Goal: Task Accomplishment & Management: Manage account settings

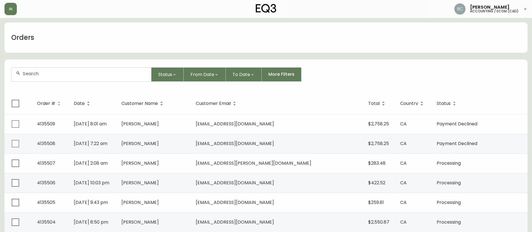
click at [108, 45] on div "Orders" at bounding box center [265, 37] width 523 height 30
drag, startPoint x: 447, startPoint y: 49, endPoint x: 296, endPoint y: 60, distance: 151.4
click at [447, 49] on div "Orders" at bounding box center [265, 37] width 523 height 30
click at [69, 84] on form "Status From Date To Date More Filters" at bounding box center [265, 77] width 523 height 32
click at [73, 79] on div at bounding box center [82, 75] width 140 height 14
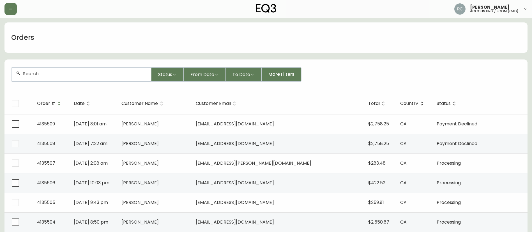
paste input "849355"
type input "849355"
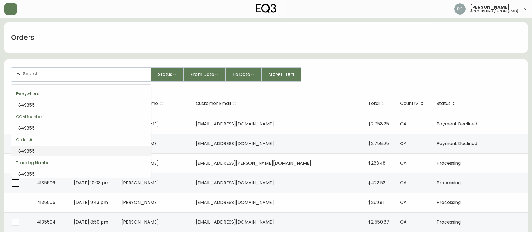
paste input "849355"
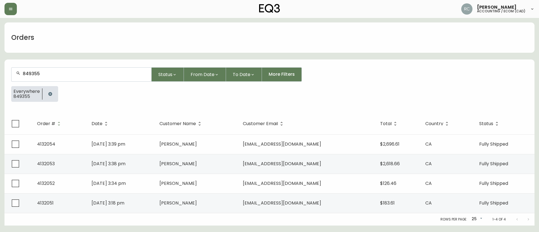
click at [81, 75] on input "849355" at bounding box center [85, 73] width 124 height 5
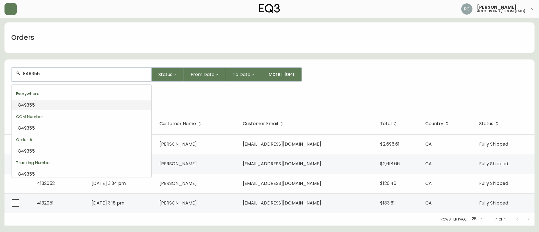
paste input "576408"
type input "8576408"
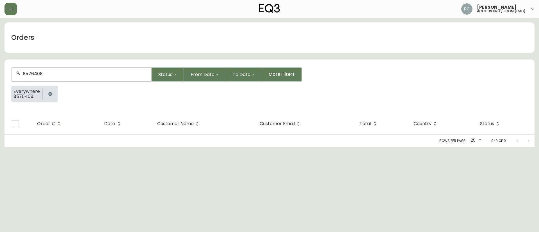
type input "8576408"
click at [50, 95] on icon "button" at bounding box center [50, 94] width 4 height 4
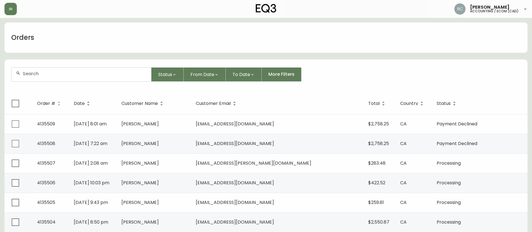
click at [77, 72] on input "text" at bounding box center [85, 73] width 124 height 5
paste input "4133288"
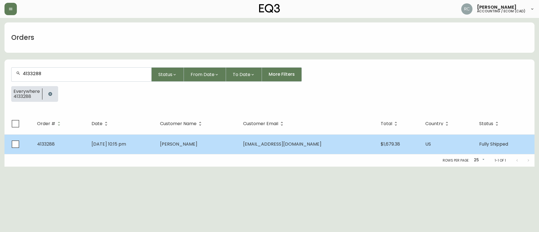
type input "4133288"
click at [142, 142] on td "May 25 2025, 10:15 pm" at bounding box center [121, 144] width 68 height 20
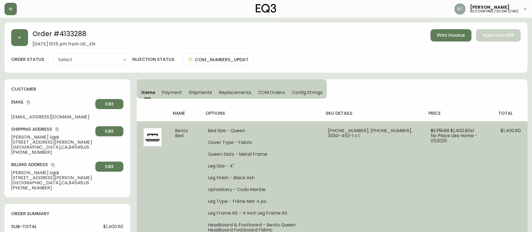
type input "Fully Shipped"
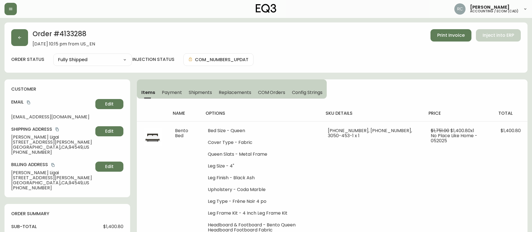
select select "FULLY_SHIPPED"
click at [182, 94] on button "Payment" at bounding box center [172, 92] width 27 height 12
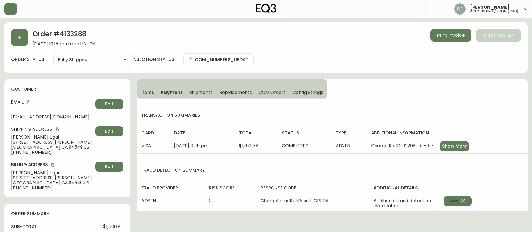
click at [146, 92] on span "Items" at bounding box center [147, 93] width 13 height 6
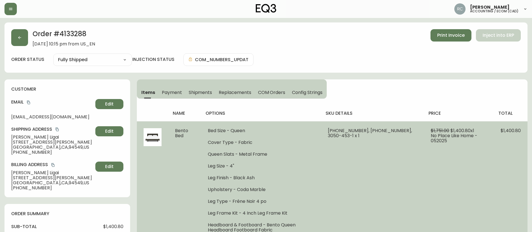
click at [358, 132] on span "[PHONE_NUMBER], [PHONE_NUMBER], 3050-453-1 x 1" at bounding box center [370, 133] width 84 height 12
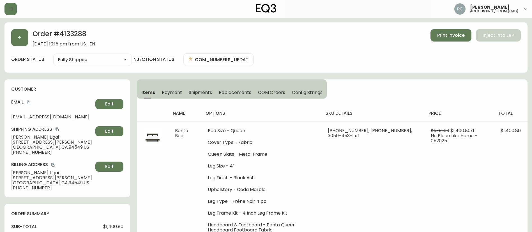
click at [69, 30] on h2 "Order # 4133288" at bounding box center [64, 35] width 63 height 12
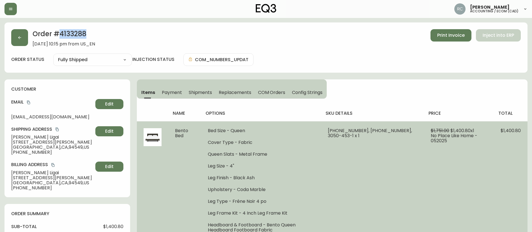
copy h2 "4133288"
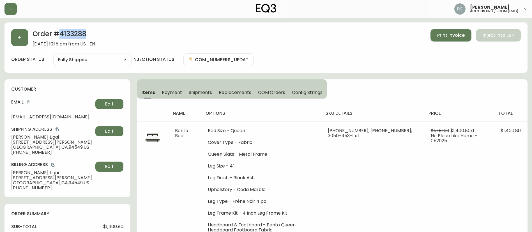
drag, startPoint x: 445, startPoint y: 76, endPoint x: 421, endPoint y: 73, distance: 24.6
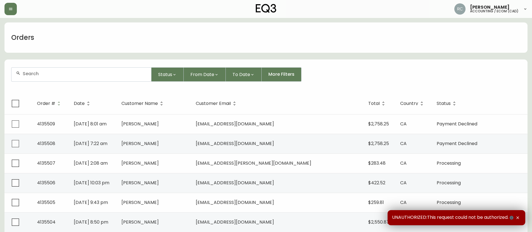
click at [73, 71] on input "text" at bounding box center [85, 73] width 124 height 5
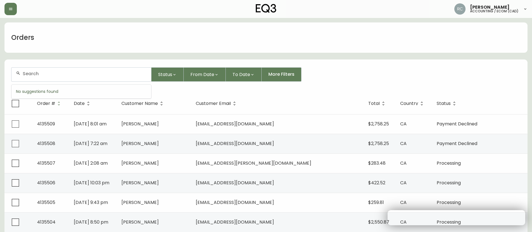
paste input "4135461"
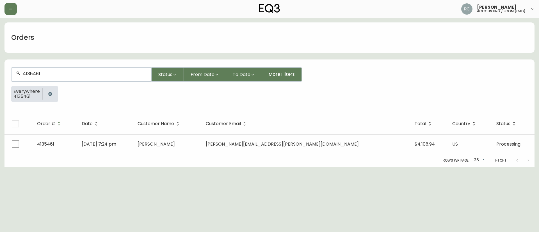
type input "4135461"
click at [180, 154] on div "Rows per page: 25 25 1-1 of 1" at bounding box center [269, 160] width 530 height 12
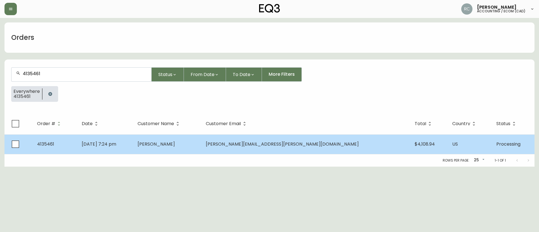
click at [175, 146] on span "Katarina Rebello" at bounding box center [156, 144] width 37 height 6
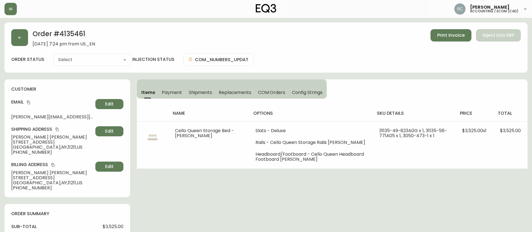
type input "Processing"
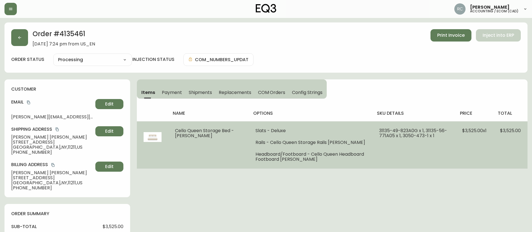
select select "PROCESSING"
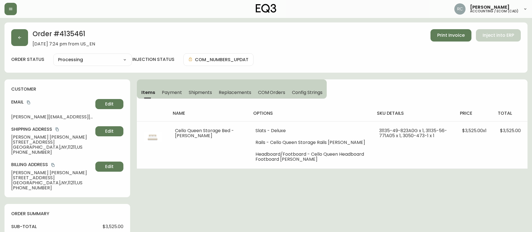
click at [173, 90] on span "Payment" at bounding box center [172, 93] width 20 height 6
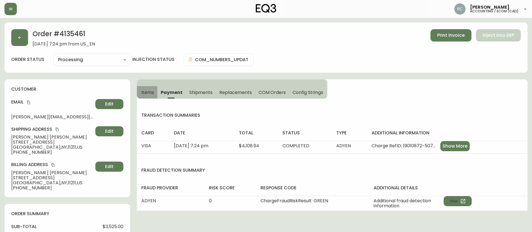
click at [152, 90] on span "Items" at bounding box center [147, 93] width 13 height 6
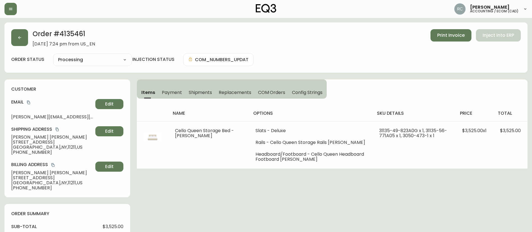
click at [264, 92] on span "COM Orders" at bounding box center [272, 93] width 28 height 6
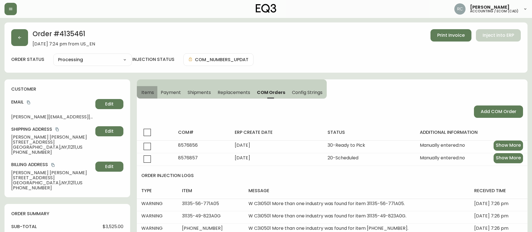
click at [143, 92] on span "Items" at bounding box center [147, 93] width 13 height 6
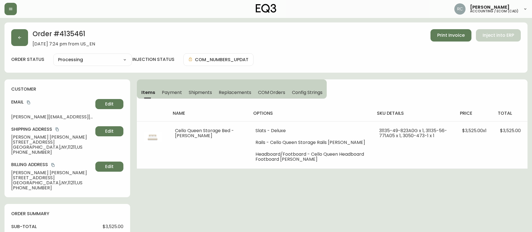
click at [507, 70] on div "Order # 4135461 September 18, 2025 at 7:24 pm from US_EN Print Invoice Inject i…" at bounding box center [265, 47] width 523 height 50
click at [165, 176] on div "Order # 4135461 September 18, 2025 at 7:24 pm from US_EN Print Invoice Inject i…" at bounding box center [265, 230] width 523 height 417
click at [74, 37] on h2 "Order # 4135461" at bounding box center [64, 35] width 63 height 12
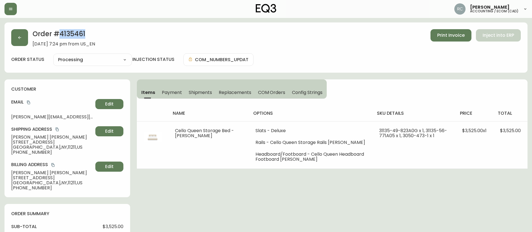
copy h2 "4135461"
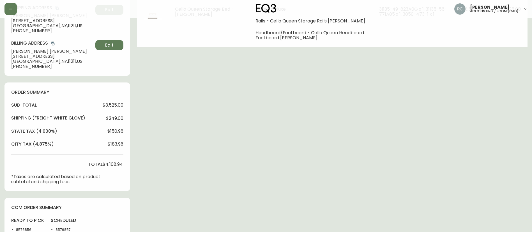
scroll to position [208, 0]
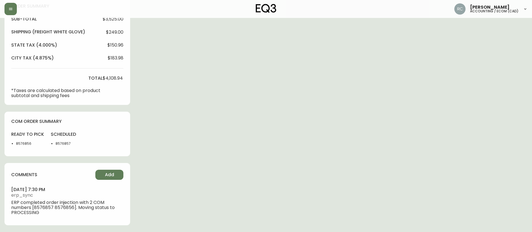
click at [31, 143] on li "8576856" at bounding box center [30, 143] width 28 height 5
click at [28, 144] on li "8576856" at bounding box center [30, 143] width 28 height 5
click at [58, 141] on li "8576857" at bounding box center [70, 143] width 28 height 5
copy li "8576857"
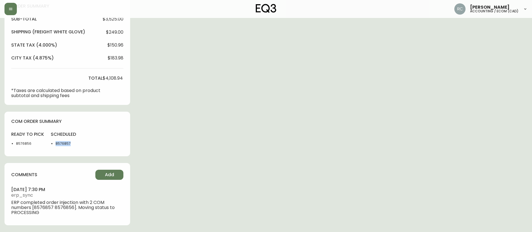
scroll to position [0, 0]
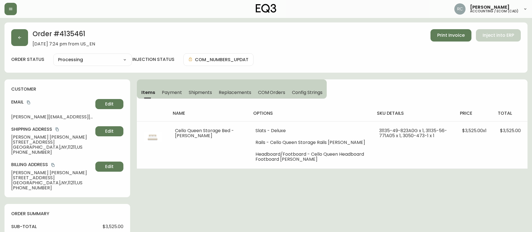
click at [68, 35] on h2 "Order # 4135461" at bounding box center [64, 35] width 63 height 12
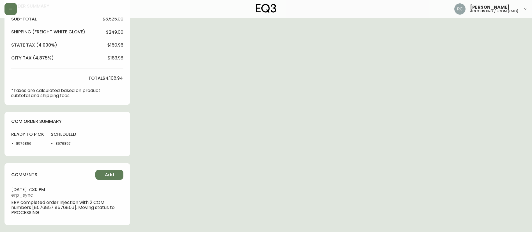
click at [23, 145] on li "8576856" at bounding box center [30, 143] width 28 height 5
copy li "8576856"
drag, startPoint x: 478, startPoint y: 120, endPoint x: 408, endPoint y: 121, distance: 70.4
click at [478, 120] on div "Order # 4135461 September 18, 2025 at 7:24 pm from US_EN Print Invoice Inject i…" at bounding box center [265, 23] width 523 height 417
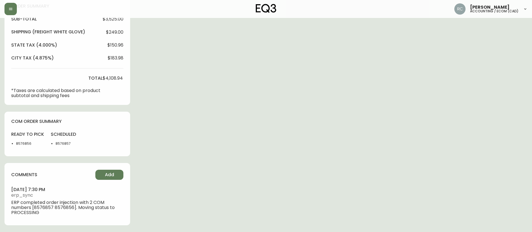
click at [202, 103] on div "Order # 4135461 September 18, 2025 at 7:24 pm from US_EN Print Invoice Inject i…" at bounding box center [265, 23] width 523 height 417
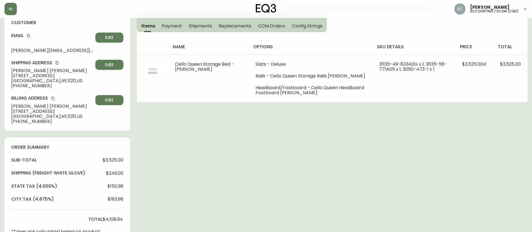
scroll to position [0, 0]
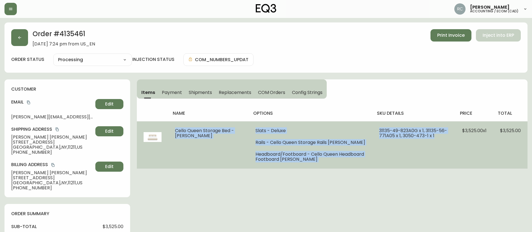
drag, startPoint x: 172, startPoint y: 132, endPoint x: 306, endPoint y: 139, distance: 133.8
click at [433, 146] on tr "Cello Queen Storage Bed - Lana Sand Slats - Deluxe Rails - Cello Queen Storage …" at bounding box center [332, 144] width 391 height 47
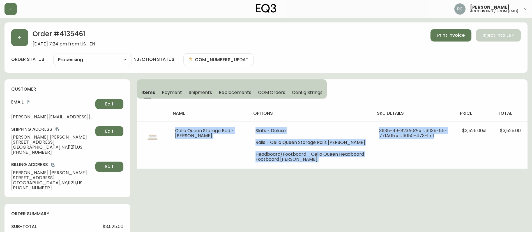
copy tr "Cello Queen Storage Bed - Lana Sand Slats - Deluxe Rails - Cello Queen Storage …"
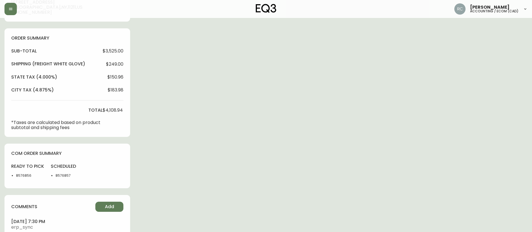
scroll to position [208, 0]
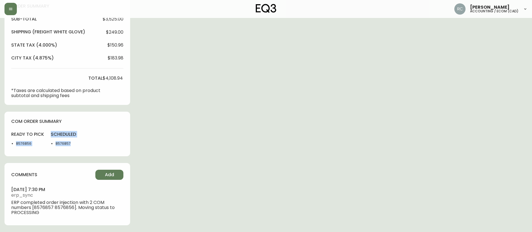
drag, startPoint x: 15, startPoint y: 143, endPoint x: 119, endPoint y: 147, distance: 104.5
click at [119, 147] on div "ready to pick 8576856 scheduled 8576857" at bounding box center [67, 140] width 112 height 18
copy div "8576856 scheduled 8576857"
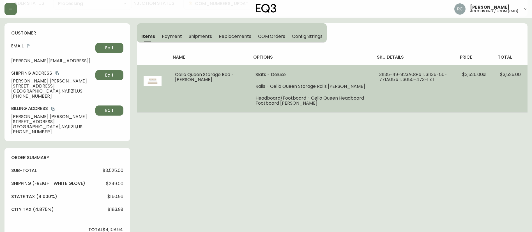
scroll to position [0, 0]
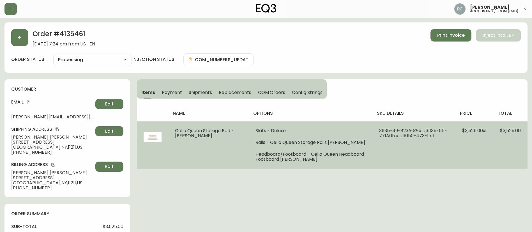
click at [203, 134] on span "Cello Queen Storage Bed - Lana Sand" at bounding box center [204, 133] width 59 height 12
click at [273, 137] on ul "Slats - Deluxe Rails - Cello Queen Storage Rails Lana Sand Headboard/Footboard …" at bounding box center [311, 145] width 110 height 34
click at [188, 130] on span "Cello Queen Storage Bed - Lana Sand" at bounding box center [204, 133] width 59 height 12
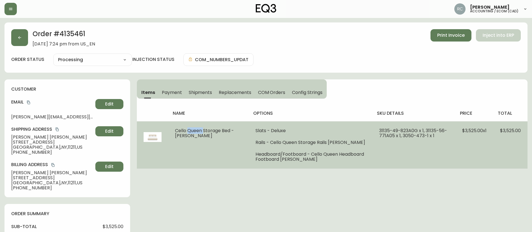
click at [188, 130] on span "Cello Queen Storage Bed - Lana Sand" at bounding box center [204, 133] width 59 height 12
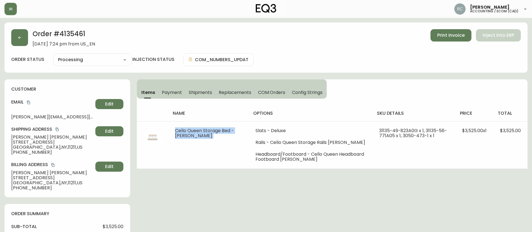
copy span "Cello Queen Storage Bed - Lana Sand"
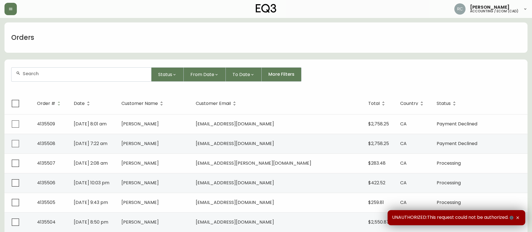
click at [147, 47] on div "Orders" at bounding box center [265, 37] width 523 height 30
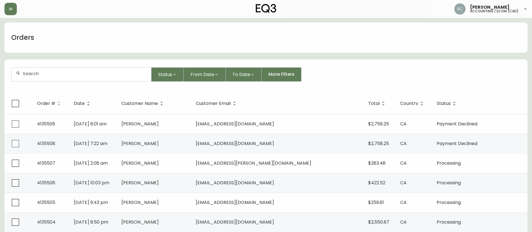
click at [137, 40] on div "Orders" at bounding box center [265, 37] width 523 height 30
drag, startPoint x: 134, startPoint y: 83, endPoint x: 130, endPoint y: 79, distance: 5.2
click at [134, 83] on form "Status From Date To Date More Filters" at bounding box center [265, 77] width 523 height 32
click at [127, 77] on div at bounding box center [82, 75] width 140 height 14
paste input "8578094"
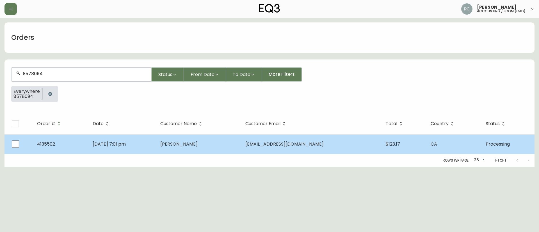
type input "8578094"
drag, startPoint x: 228, startPoint y: 147, endPoint x: 396, endPoint y: 141, distance: 168.2
click at [230, 147] on td "[PERSON_NAME]" at bounding box center [198, 144] width 85 height 20
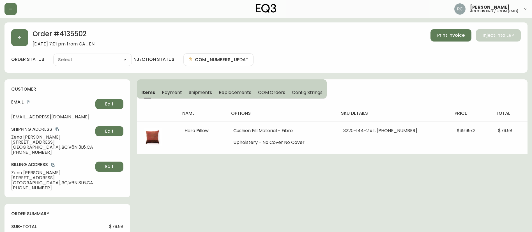
type input "Processing"
select select "PROCESSING"
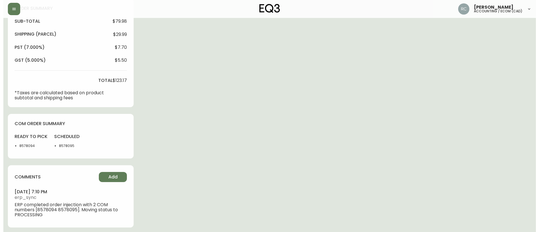
scroll to position [208, 0]
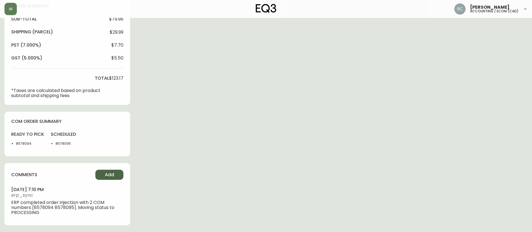
click at [104, 172] on button "Add" at bounding box center [109, 175] width 28 height 10
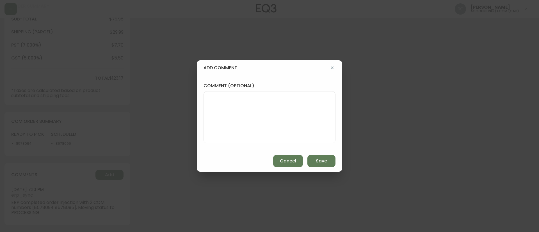
click at [246, 116] on textarea "comment (optional)" at bounding box center [269, 117] width 122 height 45
paste textarea "*AUTOMATIC EMAIL FOR R2S RECEIVED*"
type textarea "*AUTOMATIC EMAIL FOR R2S RECEIVED*"
click at [58, 94] on div "add comment comment (optional) *AUTOMATIC EMAIL FOR R2S RECEIVED* Cancel Save" at bounding box center [269, 116] width 539 height 232
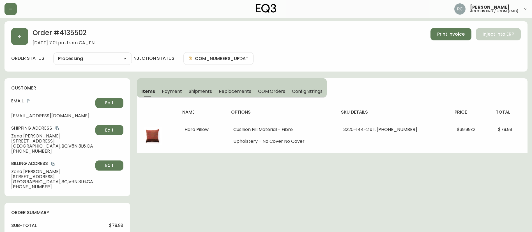
scroll to position [0, 0]
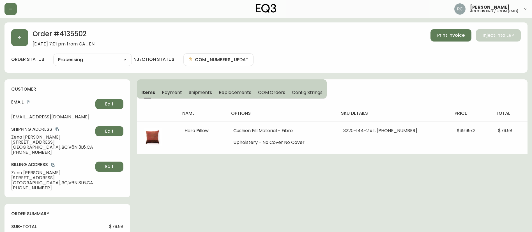
click at [177, 90] on span "Payment" at bounding box center [172, 93] width 20 height 6
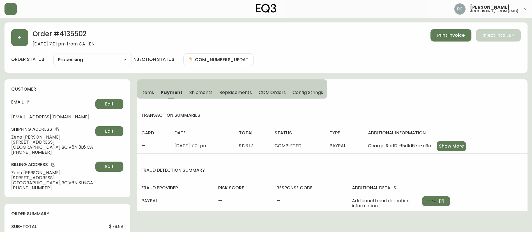
scroll to position [208, 0]
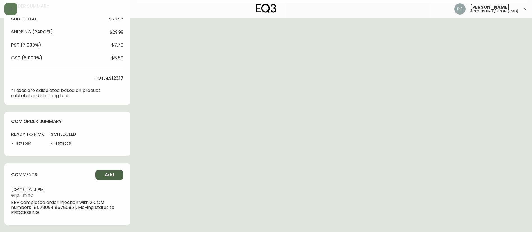
click at [106, 176] on span "Add" at bounding box center [109, 175] width 9 height 6
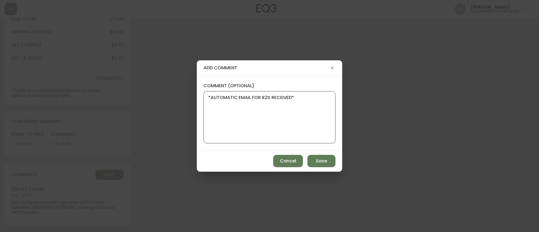
click at [301, 109] on textarea "*AUTOMATIC EMAIL FOR R2S RECEIVED*" at bounding box center [269, 117] width 122 height 45
paste textarea "MANUAL FRAUD REVIEW - PayPal"
type textarea "*AUTOMATIC EMAIL FOR R2S RECEIVED* MANUAL FRAUD REVIEW - PayPal"
drag, startPoint x: 315, startPoint y: 157, endPoint x: 312, endPoint y: 157, distance: 2.8
click at [315, 158] on button "Save" at bounding box center [321, 161] width 28 height 12
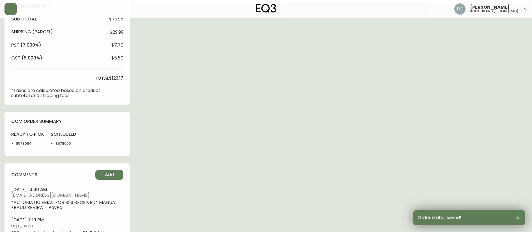
scroll to position [0, 0]
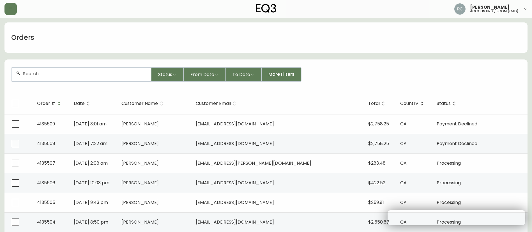
click at [148, 70] on div at bounding box center [82, 75] width 140 height 14
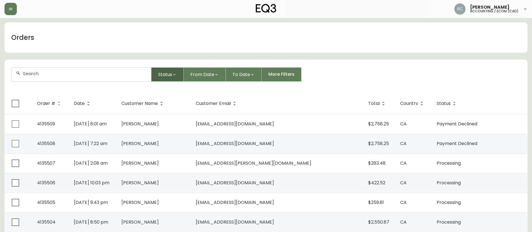
click at [158, 74] on span "Status" at bounding box center [165, 74] width 14 height 7
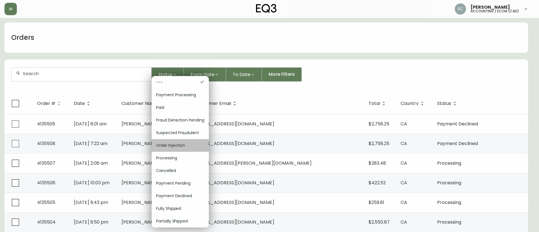
click at [173, 148] on span "Order Injection" at bounding box center [180, 146] width 48 height 6
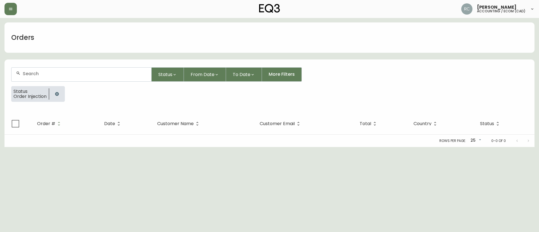
click at [57, 95] on icon "button" at bounding box center [57, 94] width 4 height 4
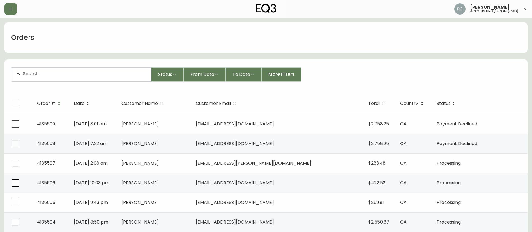
click at [146, 38] on div "Orders" at bounding box center [265, 37] width 523 height 30
click at [129, 52] on div "Orders" at bounding box center [265, 37] width 523 height 30
drag, startPoint x: 75, startPoint y: 75, endPoint x: 78, endPoint y: 71, distance: 4.8
click at [75, 75] on input "text" at bounding box center [85, 73] width 124 height 5
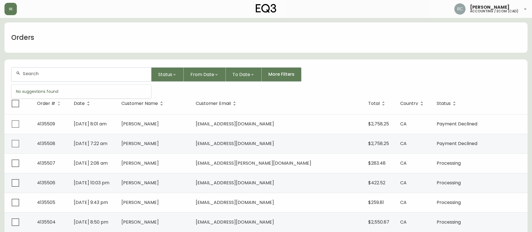
paste input "4134374"
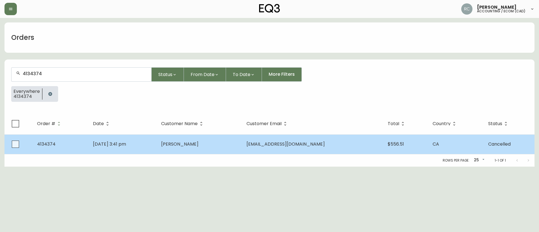
type input "4134374"
click at [157, 138] on td "Jul 28 2025, 3:41 pm" at bounding box center [122, 144] width 68 height 20
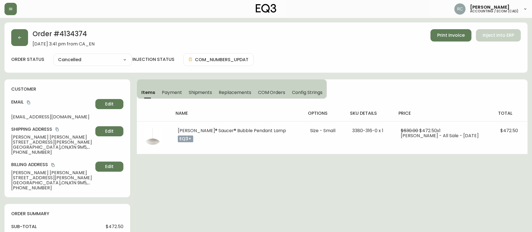
click at [170, 90] on span "Payment" at bounding box center [172, 93] width 20 height 6
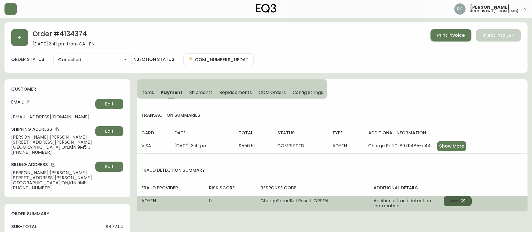
click at [454, 201] on button "View" at bounding box center [458, 201] width 28 height 10
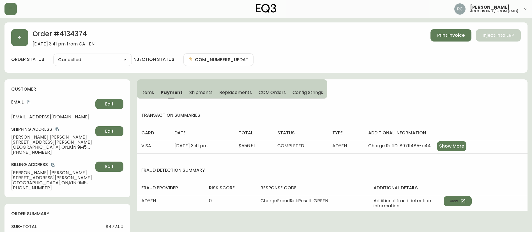
click at [259, 92] on span "COM Orders" at bounding box center [273, 93] width 28 height 6
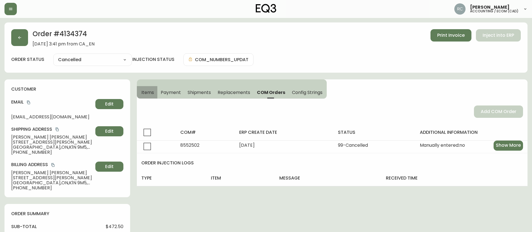
click at [149, 91] on span "Items" at bounding box center [147, 93] width 13 height 6
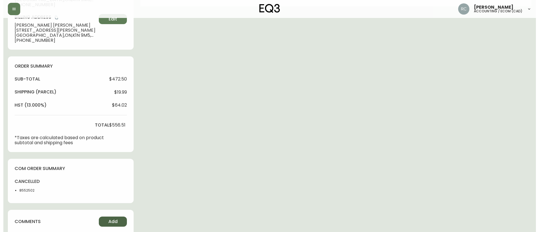
scroll to position [246, 0]
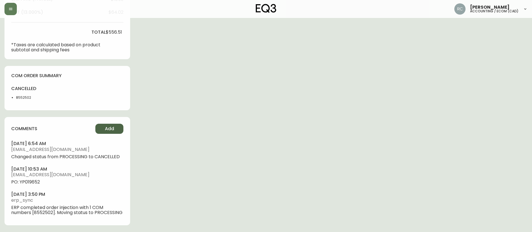
click at [99, 124] on button "Add" at bounding box center [109, 129] width 28 height 10
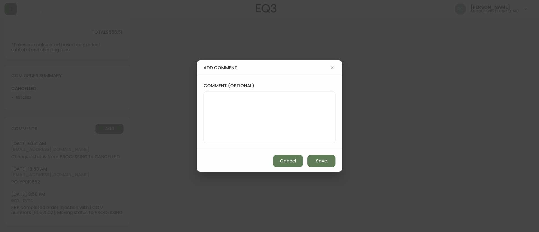
click at [273, 89] on div "comment (optional)" at bounding box center [269, 113] width 132 height 61
click at [292, 124] on textarea "comment (optional)" at bounding box center [269, 117] width 122 height 45
paste textarea "CANCELLATION - HM DELAY TICKET# 832753 ORD# 4134374 - Sabrina already deleted C…"
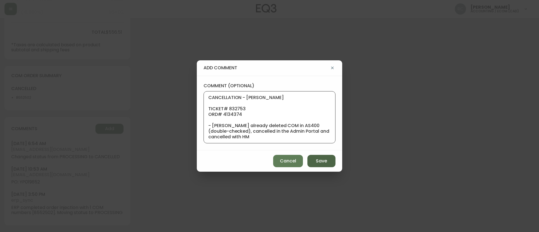
scroll to position [62, 0]
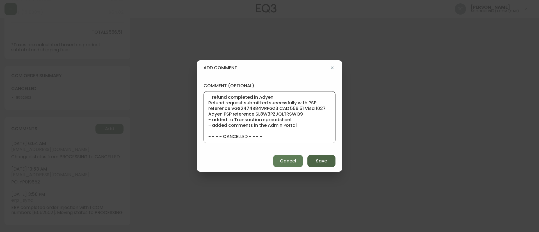
type textarea "CANCELLATION - HM DELAY TICKET# 832753 ORD# 4134374 - Sabrina already deleted C…"
click at [321, 161] on span "Save" at bounding box center [321, 161] width 11 height 6
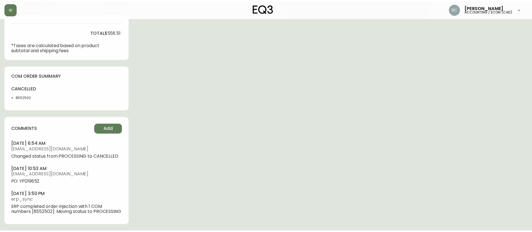
scroll to position [240, 0]
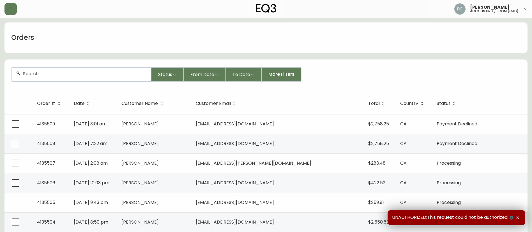
click at [65, 78] on div at bounding box center [82, 75] width 140 height 14
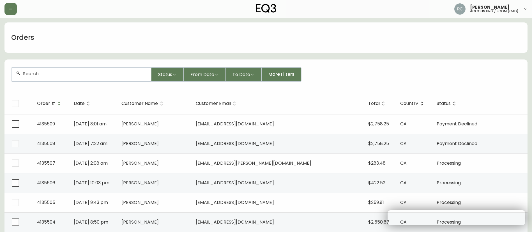
paste input "4134371"
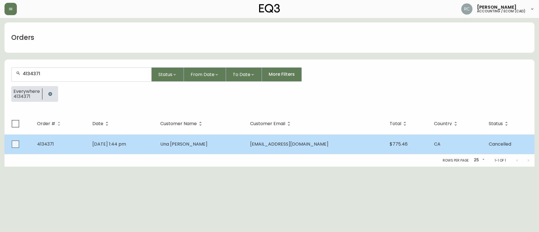
type input "4134371"
click at [201, 150] on td "Una [PERSON_NAME]" at bounding box center [201, 144] width 90 height 20
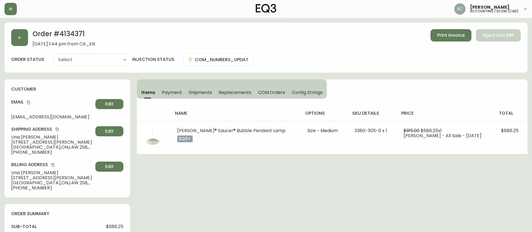
type input "Cancelled"
select select "CANCELLED"
drag, startPoint x: 270, startPoint y: 90, endPoint x: 261, endPoint y: 94, distance: 9.7
click at [270, 90] on span "COM Orders" at bounding box center [272, 93] width 28 height 6
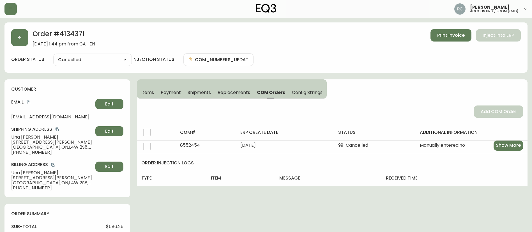
click at [139, 91] on button "Items" at bounding box center [147, 92] width 20 height 12
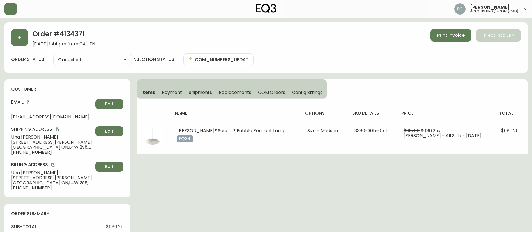
click at [180, 95] on span "Payment" at bounding box center [172, 93] width 20 height 6
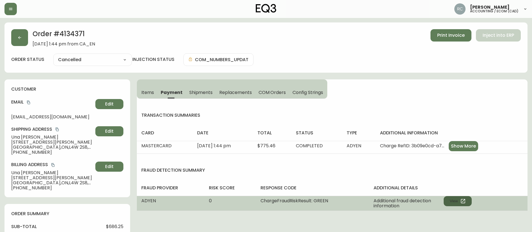
click at [454, 200] on button "View" at bounding box center [458, 201] width 28 height 10
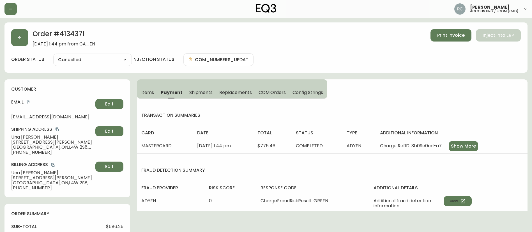
click at [116, 224] on span "$686.25" at bounding box center [114, 226] width 17 height 5
copy span "686.25"
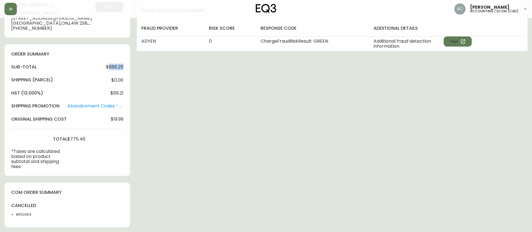
scroll to position [168, 0]
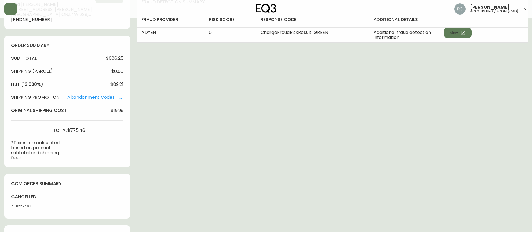
click at [77, 129] on span "$775.46" at bounding box center [76, 130] width 18 height 5
copy span "775.46"
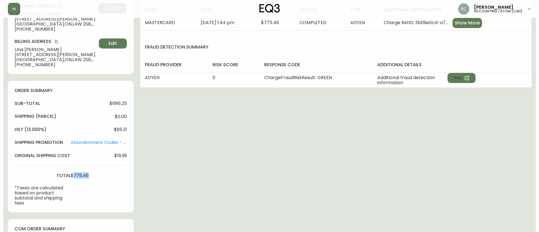
scroll to position [225, 0]
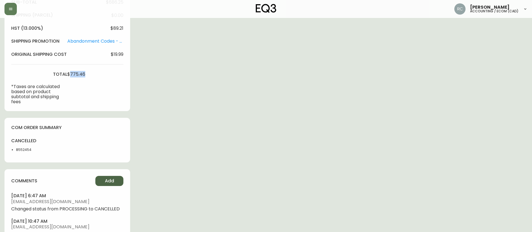
click at [110, 177] on button "Add" at bounding box center [109, 181] width 28 height 10
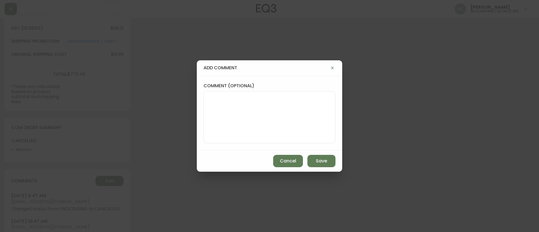
click at [243, 103] on textarea "comment (optional)" at bounding box center [269, 117] width 122 height 45
paste textarea "CANCELLATION - HM DELAY TICKET# 833997 ORD# 4134371 - Sabrina already deleted C…"
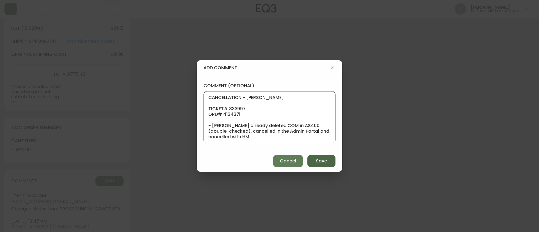
scroll to position [56, 0]
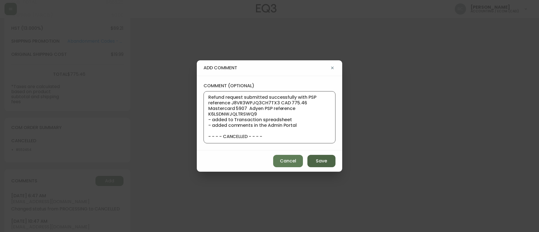
type textarea "CANCELLATION - HM DELAY TICKET# 833997 ORD# 4134371 - Sabrina already deleted C…"
click at [320, 158] on span "Save" at bounding box center [321, 161] width 11 height 6
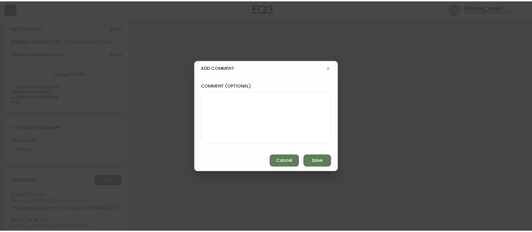
scroll to position [0, 0]
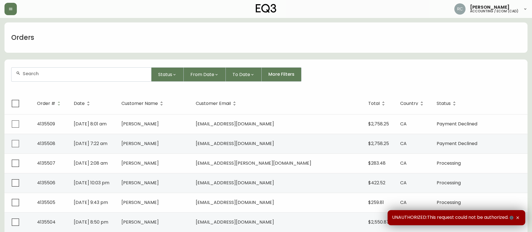
click at [64, 74] on input "text" at bounding box center [85, 73] width 124 height 5
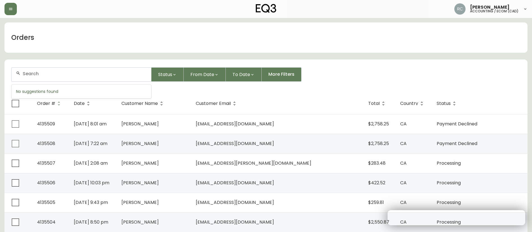
paste input "8576856"
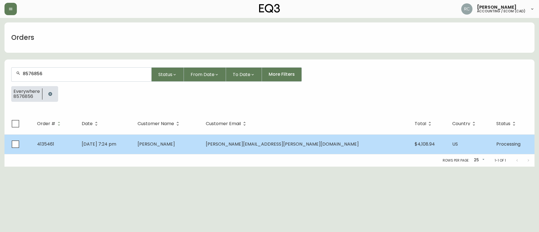
type input "8576856"
click at [201, 141] on td "Katarina Rebello" at bounding box center [167, 144] width 68 height 20
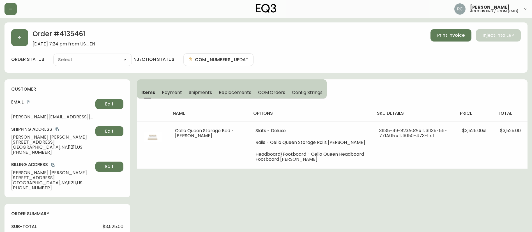
type input "Processing"
select select "PROCESSING"
click at [72, 36] on h2 "Order # 4135461" at bounding box center [64, 35] width 63 height 12
copy h2 "4135461"
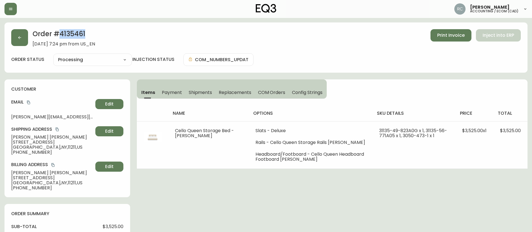
drag, startPoint x: 449, startPoint y: 84, endPoint x: 444, endPoint y: 80, distance: 6.2
click at [449, 84] on div "Items Payment Shipments Replacements COM Orders Config Strings name options sku…" at bounding box center [332, 124] width 391 height 90
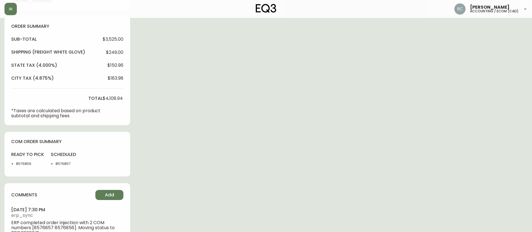
scroll to position [208, 0]
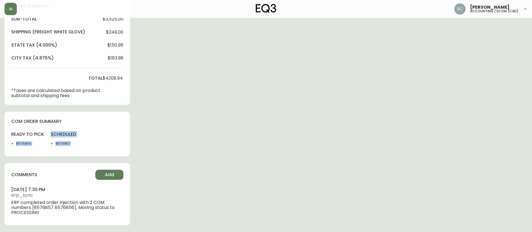
drag, startPoint x: 17, startPoint y: 143, endPoint x: 446, endPoint y: 104, distance: 431.6
click at [95, 145] on div "ready to pick 8576856 scheduled 8576857" at bounding box center [67, 140] width 112 height 18
copy div "8576856 scheduled 8576857"
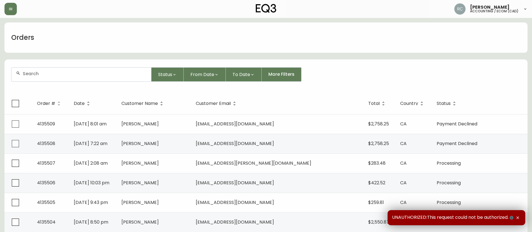
click at [109, 78] on div at bounding box center [82, 75] width 140 height 14
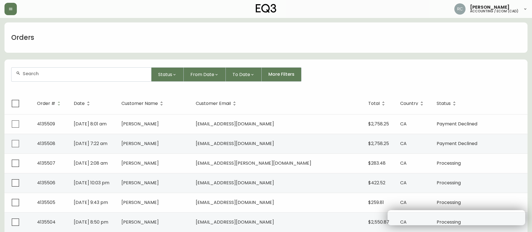
paste input "4133288"
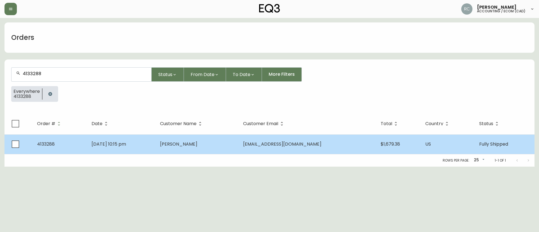
type input "4133288"
click at [150, 134] on td "[DATE] 10:15 pm" at bounding box center [121, 144] width 68 height 20
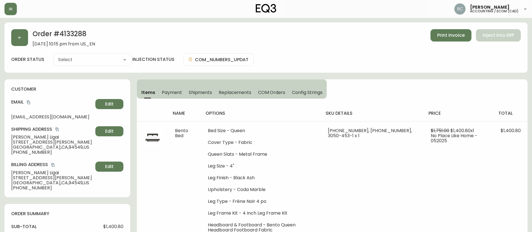
type input "Fully Shipped"
select select "FULLY_SHIPPED"
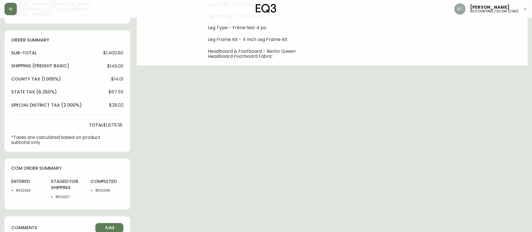
scroll to position [288, 0]
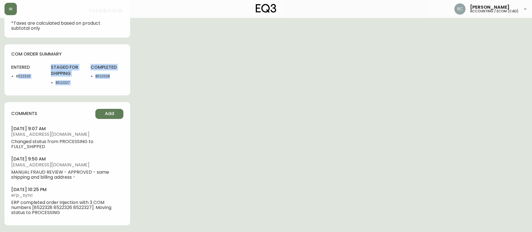
drag, startPoint x: 18, startPoint y: 75, endPoint x: 140, endPoint y: 85, distance: 121.9
copy div "522326 staged for shipping 8522327 completed 8522328"
drag, startPoint x: 277, startPoint y: 134, endPoint x: 276, endPoint y: 136, distance: 2.9
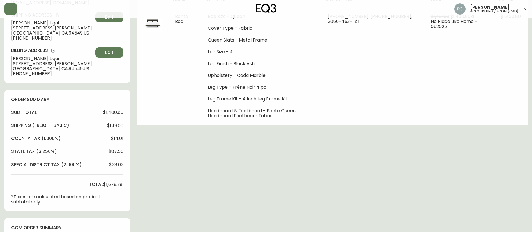
scroll to position [0, 0]
